Goal: Browse casually: Explore the website without a specific task or goal

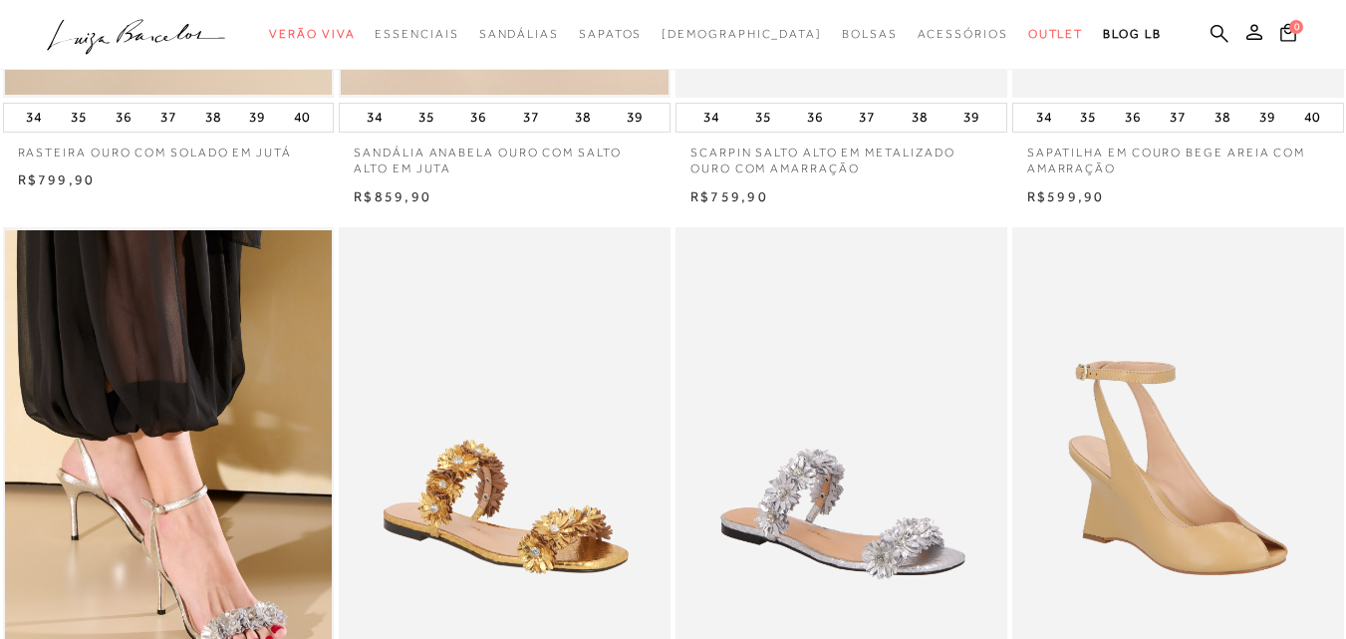
scroll to position [199, 0]
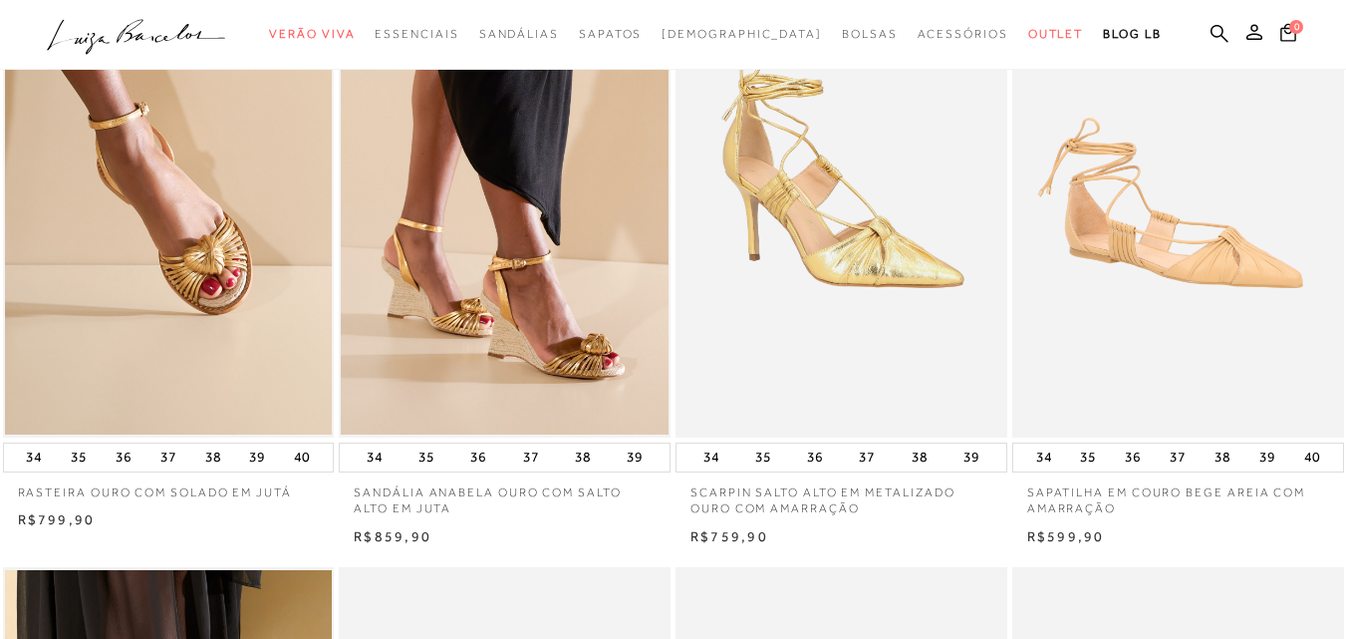
click at [144, 25] on icon at bounding box center [136, 32] width 37 height 24
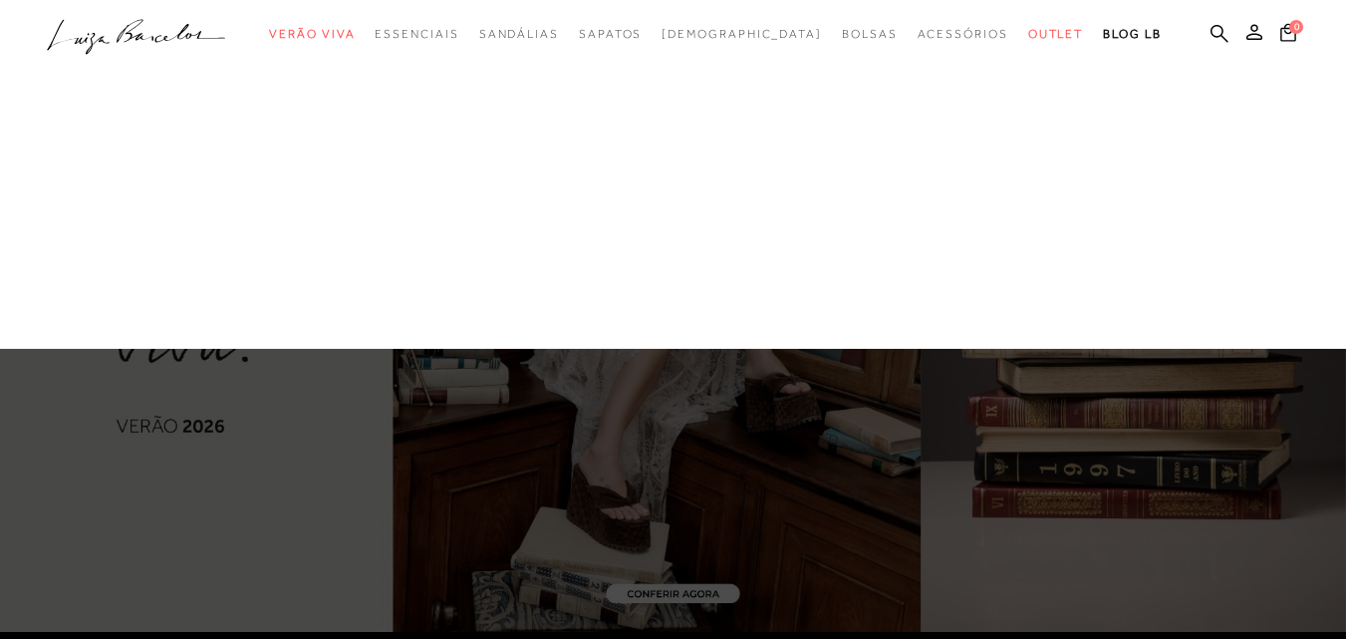
drag, startPoint x: 990, startPoint y: 235, endPoint x: 531, endPoint y: 409, distance: 491.2
click at [488, 446] on div at bounding box center [673, 319] width 1346 height 639
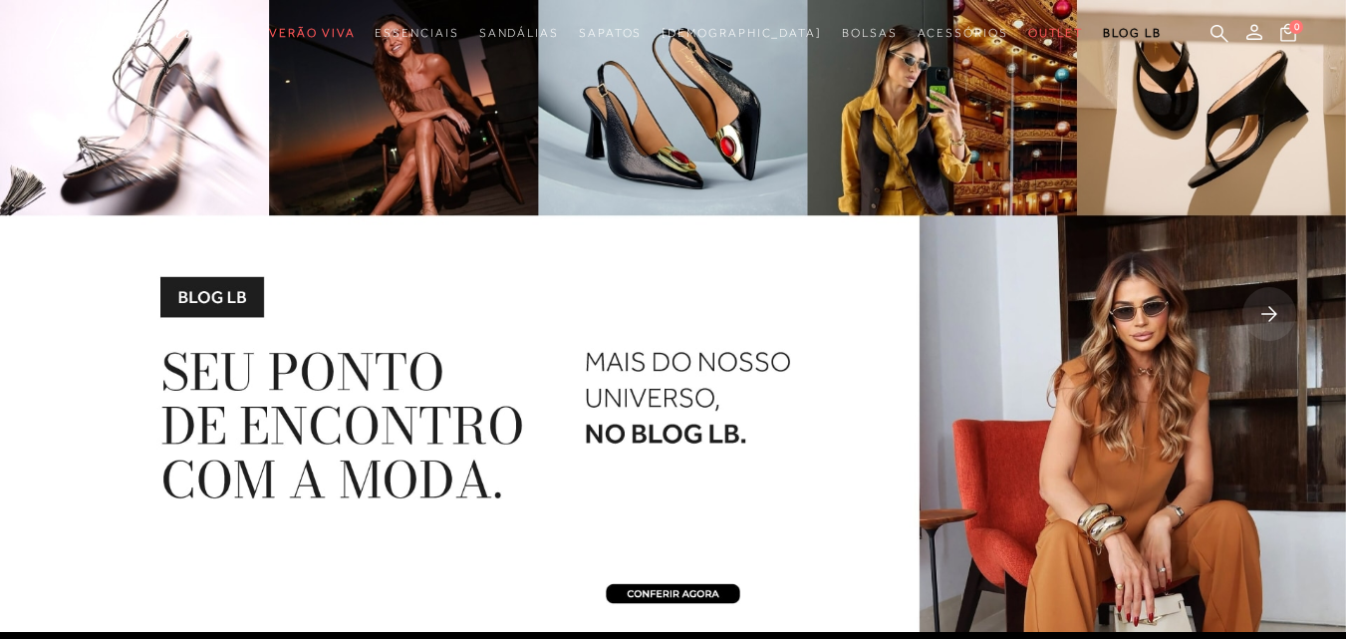
click at [1259, 313] on rect at bounding box center [1269, 314] width 54 height 54
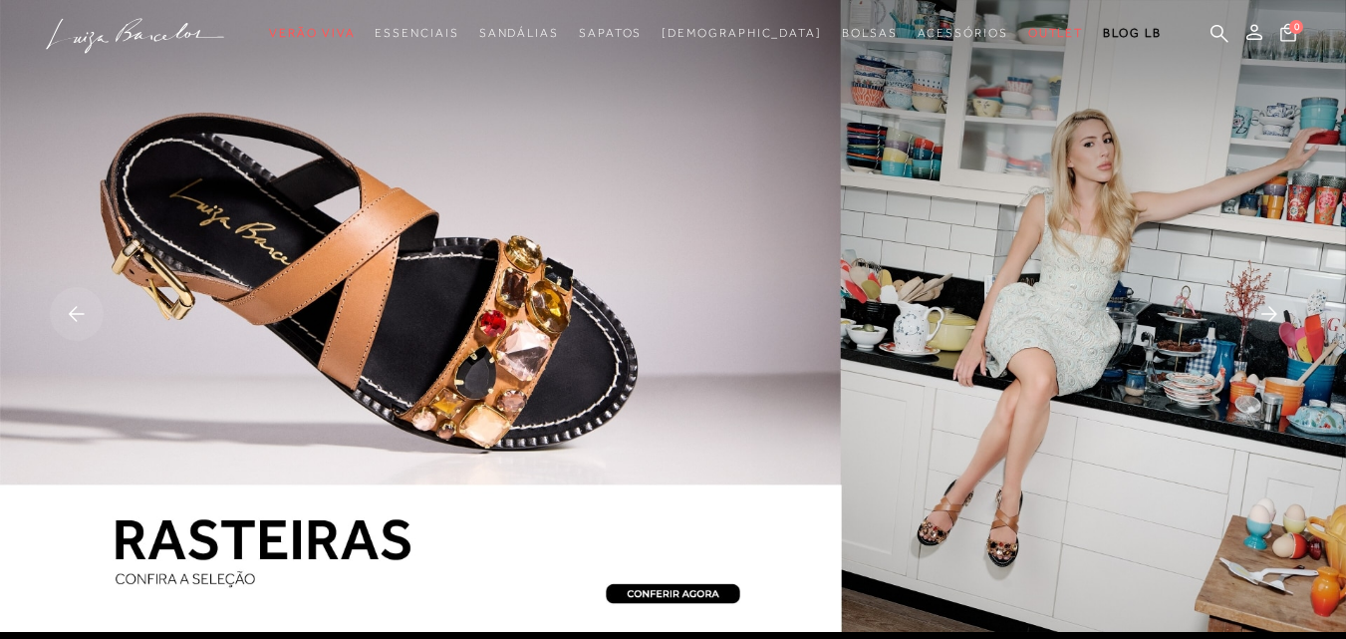
click at [1259, 313] on rect at bounding box center [1269, 314] width 54 height 54
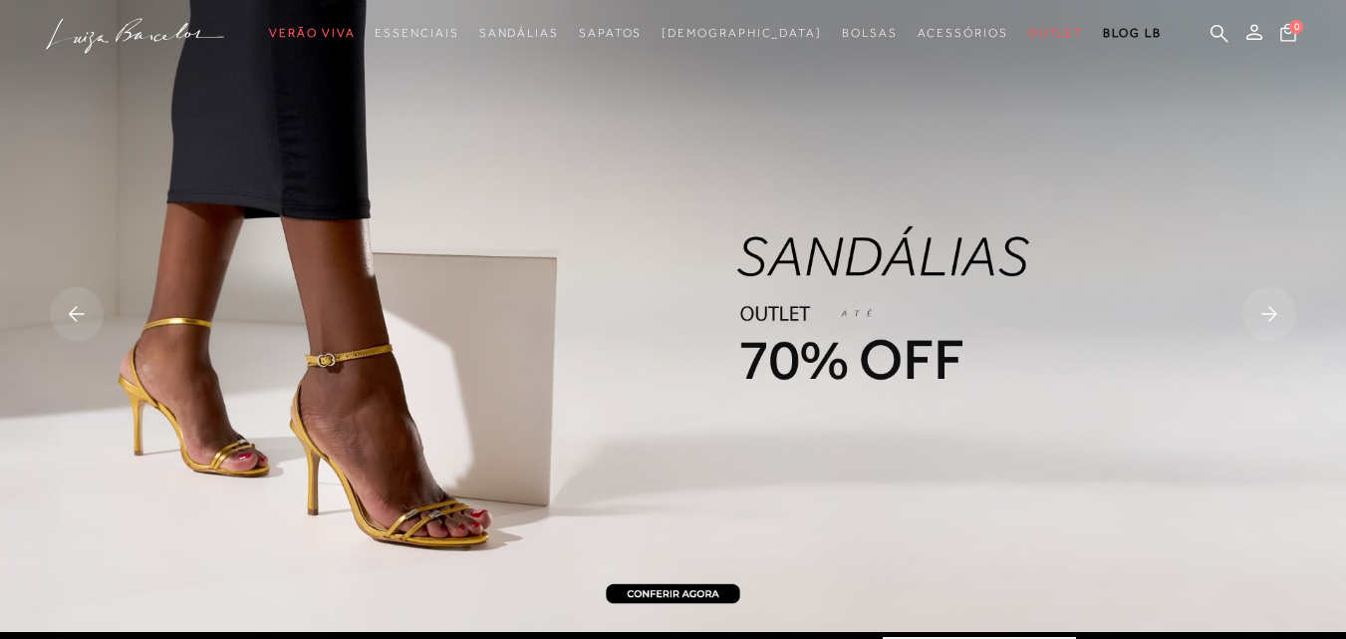
click at [1259, 313] on rect at bounding box center [1269, 314] width 54 height 54
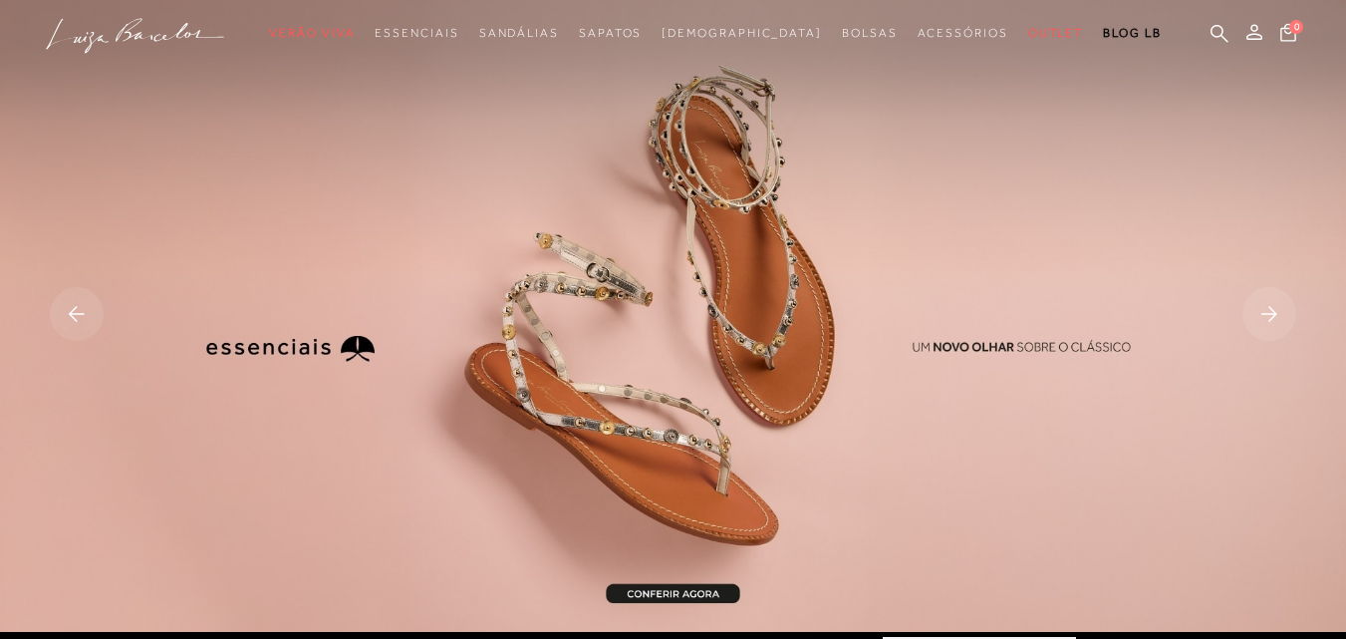
click at [1259, 313] on rect at bounding box center [1269, 314] width 54 height 54
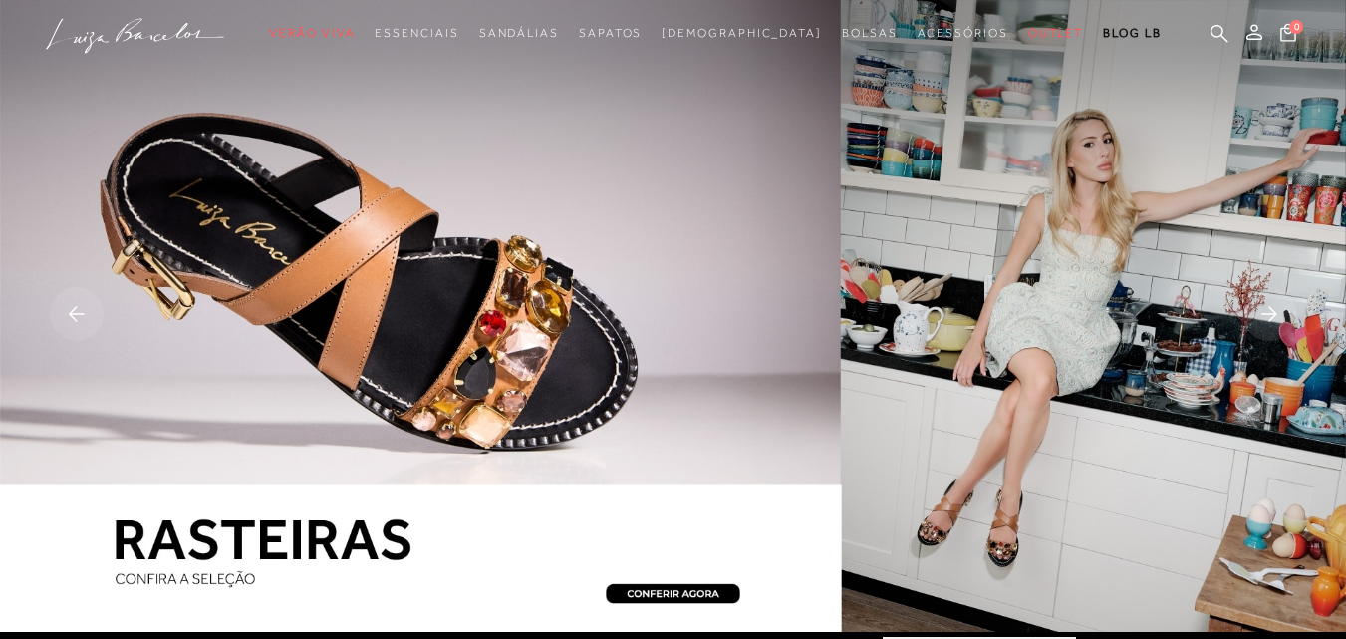
click at [67, 318] on rect at bounding box center [77, 314] width 54 height 54
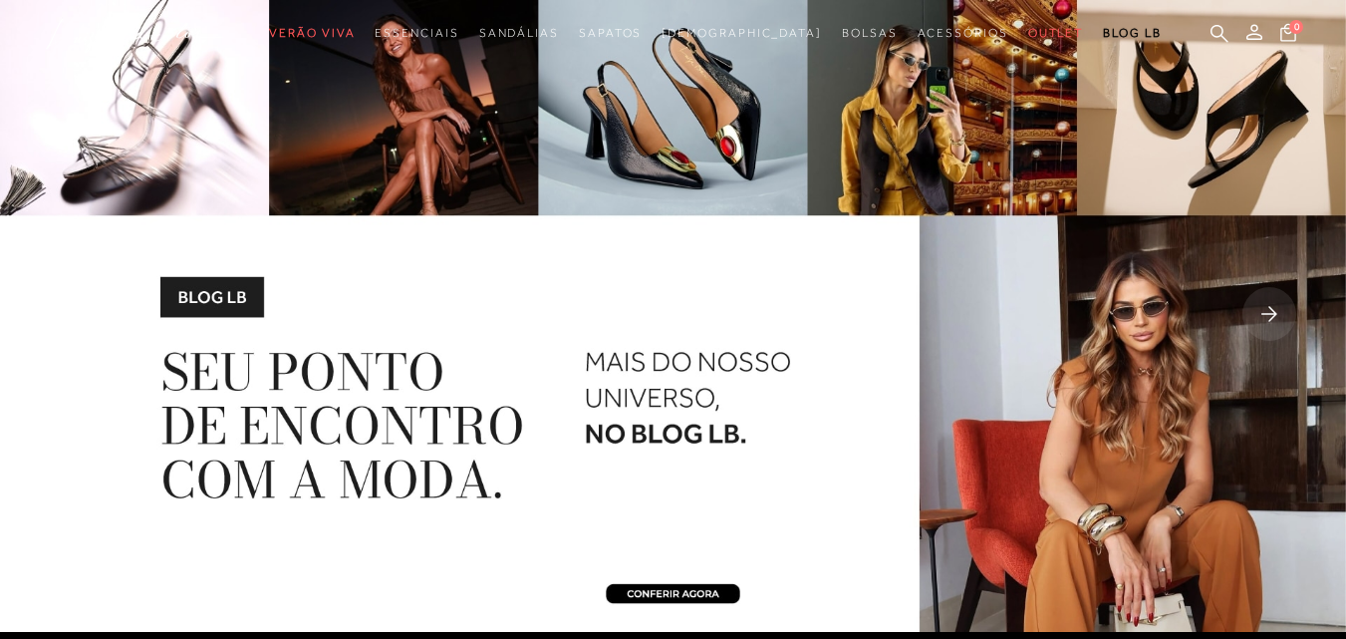
click at [69, 318] on rect at bounding box center [77, 314] width 54 height 54
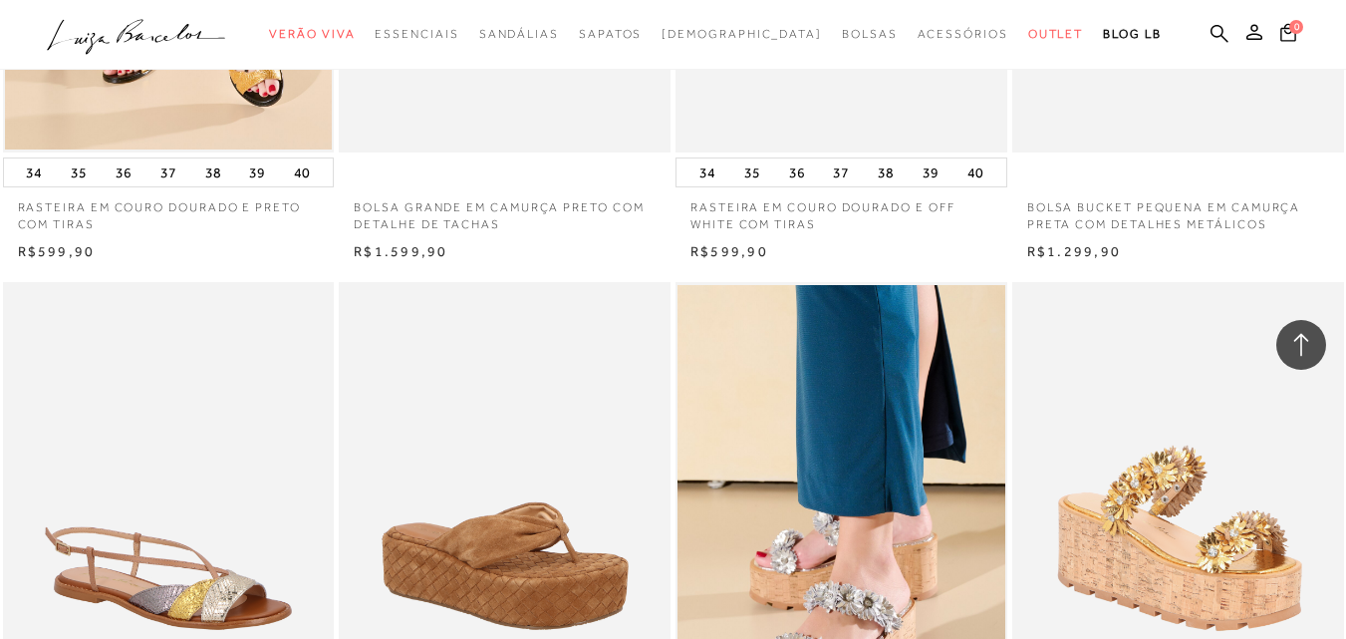
scroll to position [2576, 0]
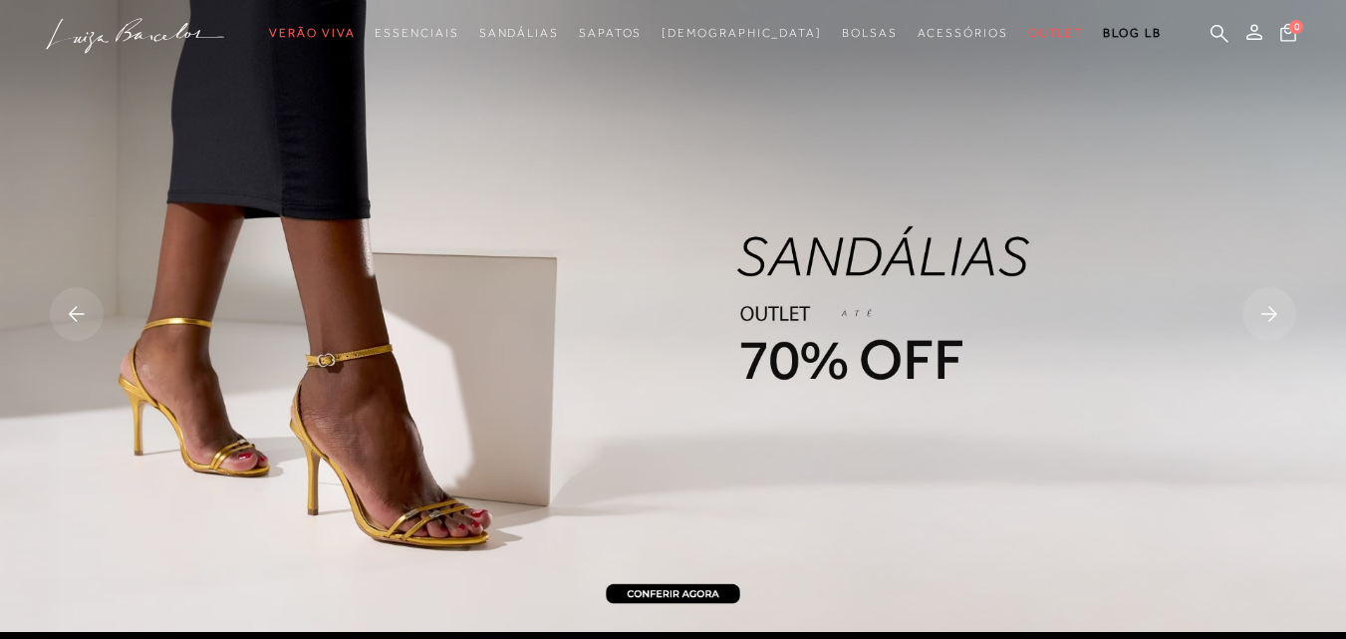
click at [1269, 317] on rect at bounding box center [1269, 314] width 54 height 54
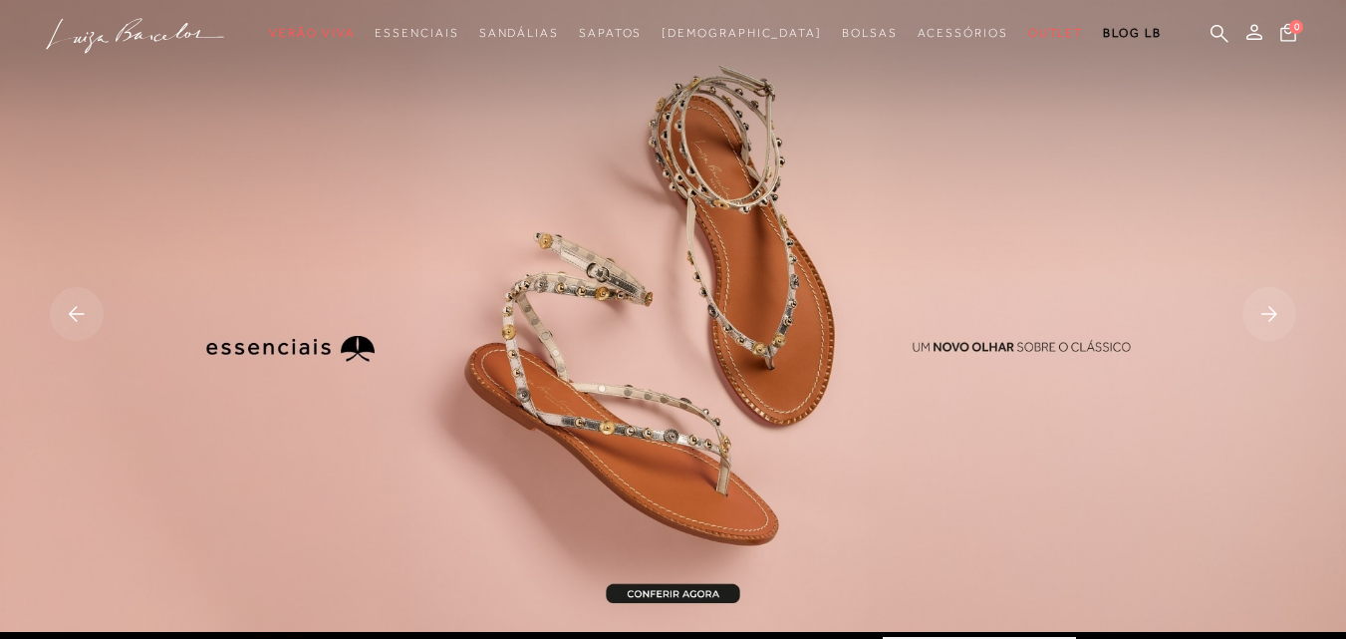
click at [1269, 315] on rect at bounding box center [1269, 314] width 54 height 54
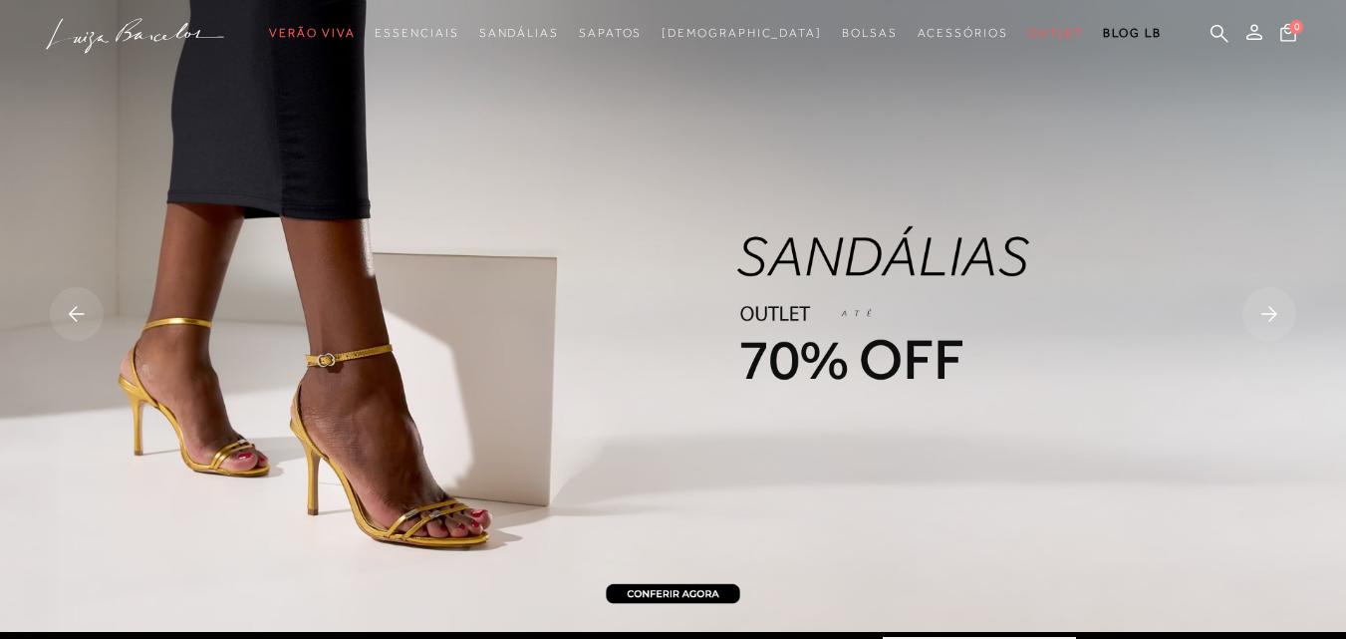
click at [1266, 314] on icon at bounding box center [1269, 313] width 16 height 15
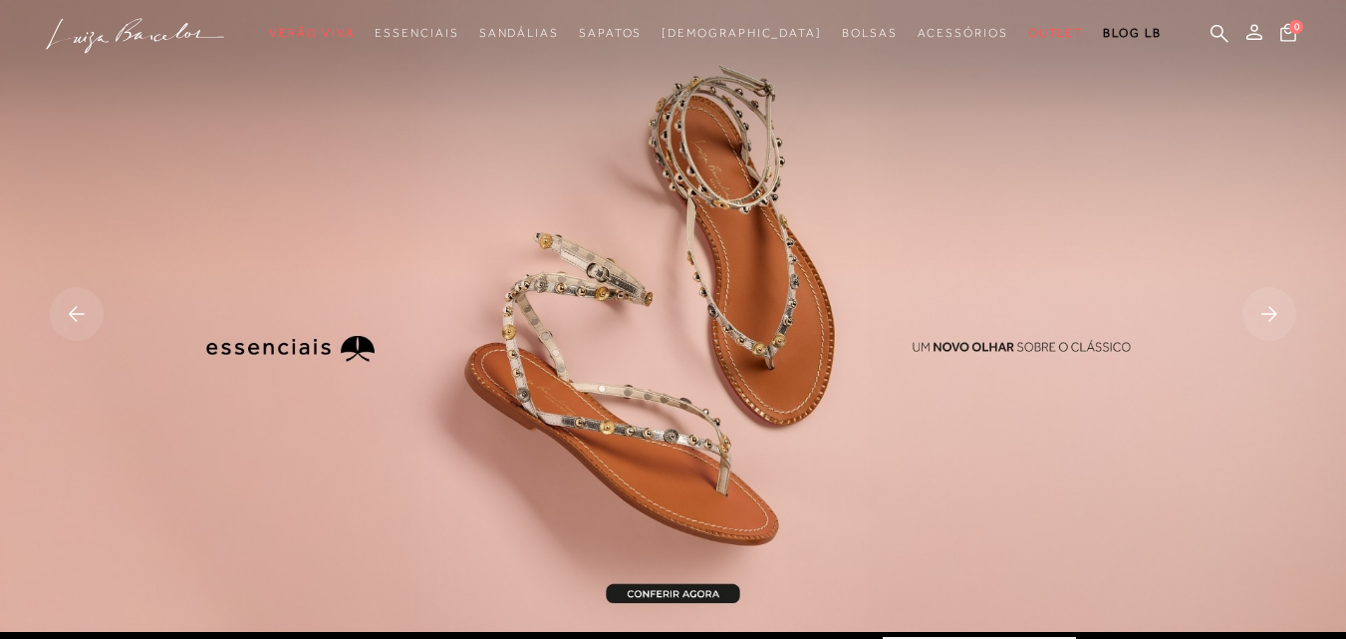
click at [1266, 313] on rect at bounding box center [1269, 314] width 54 height 54
